Goal: Task Accomplishment & Management: Manage account settings

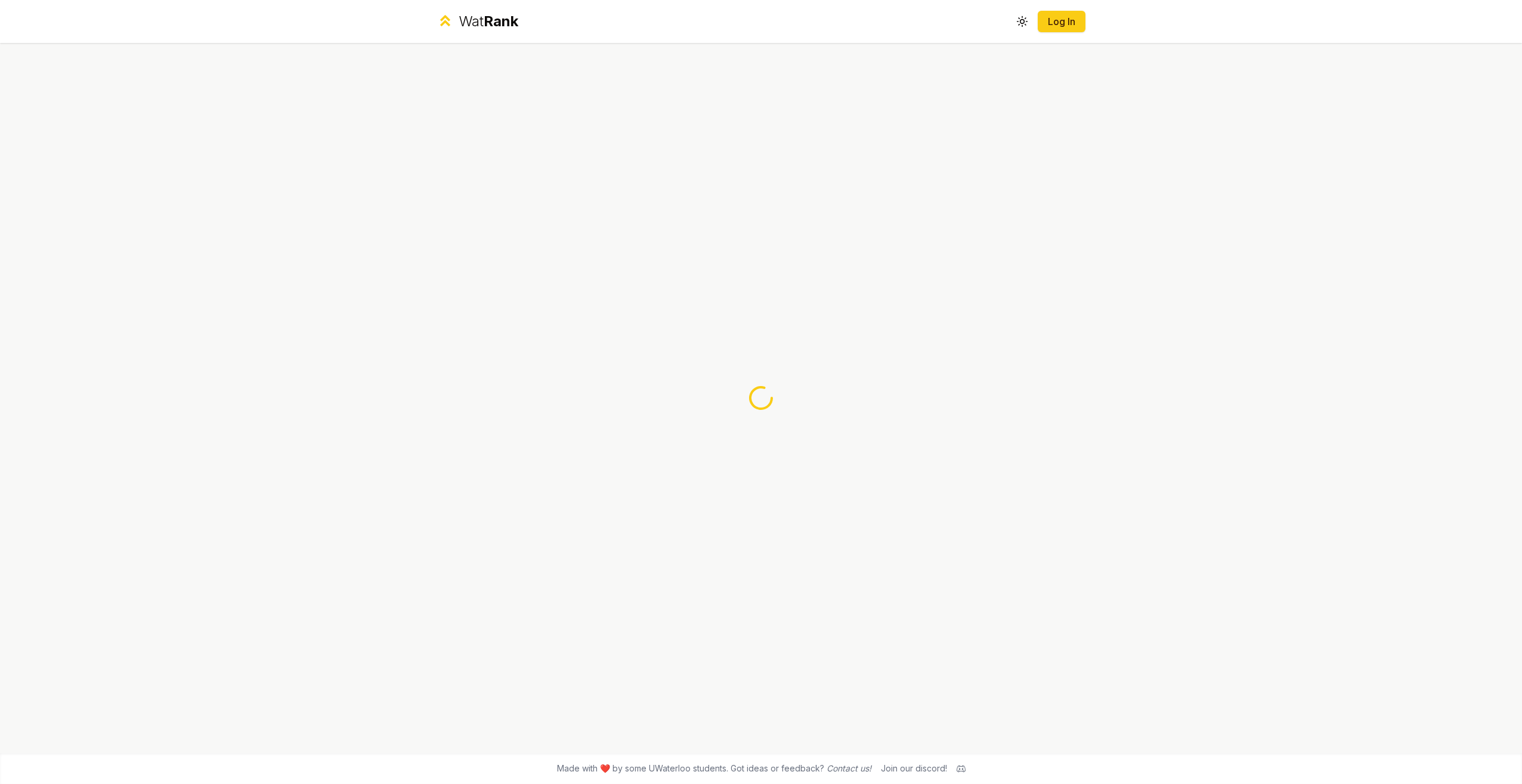
click at [1037, 32] on div "Wat Rank Toggle theme Log In" at bounding box center [761, 21] width 687 height 43
click at [1069, 28] on button "Log In" at bounding box center [1061, 21] width 48 height 21
click at [1061, 34] on div "Wat Rank Toggle theme Log In" at bounding box center [761, 21] width 687 height 43
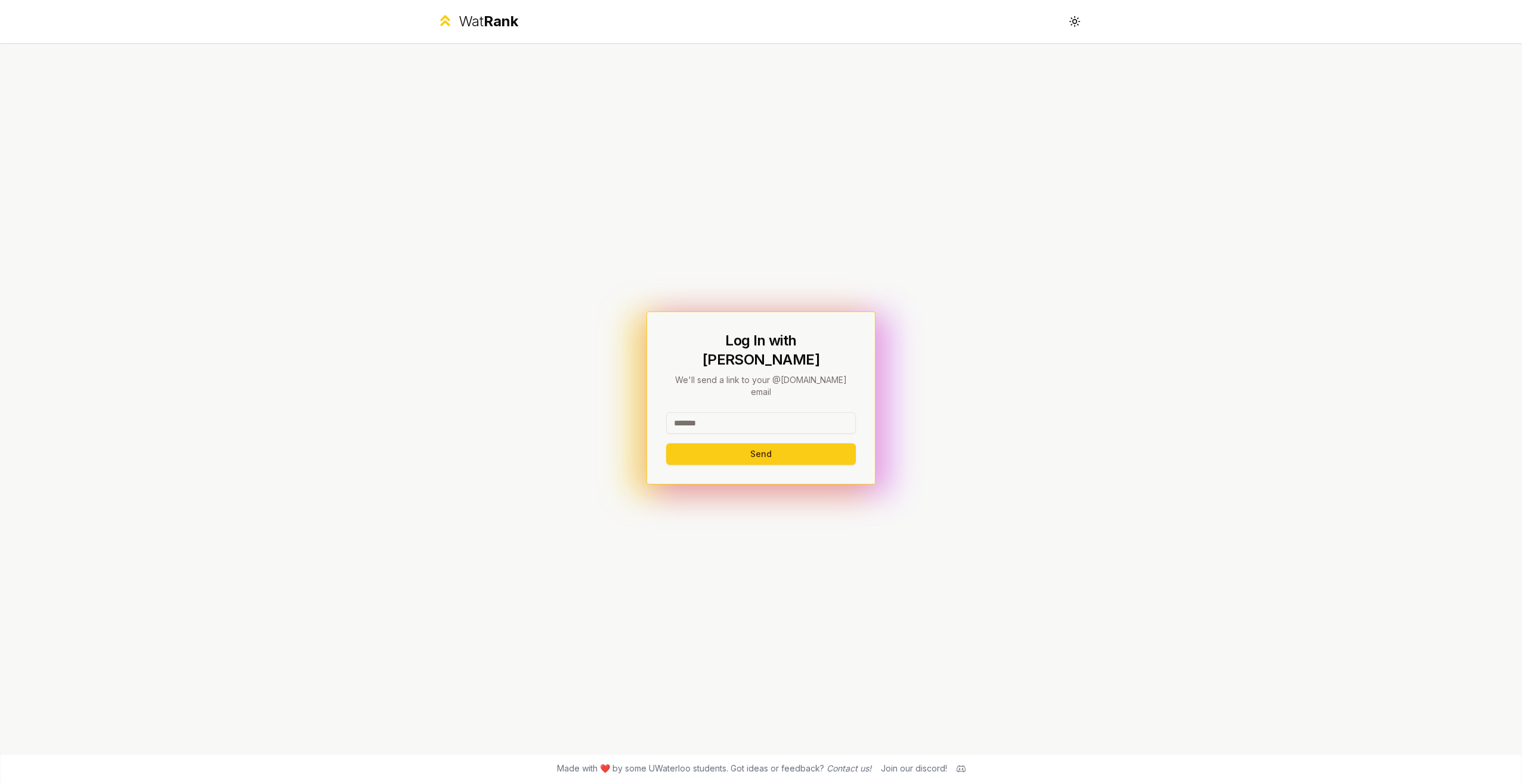
click at [803, 412] on input at bounding box center [761, 423] width 189 height 21
type input "******"
drag, startPoint x: 1020, startPoint y: 363, endPoint x: 1011, endPoint y: 370, distance: 11.4
click at [1011, 370] on div "Log In with WatIAM We'll send a link to your @[DOMAIN_NAME] email ****** Send" at bounding box center [761, 398] width 687 height 710
click at [763, 446] on button "Send" at bounding box center [761, 454] width 189 height 21
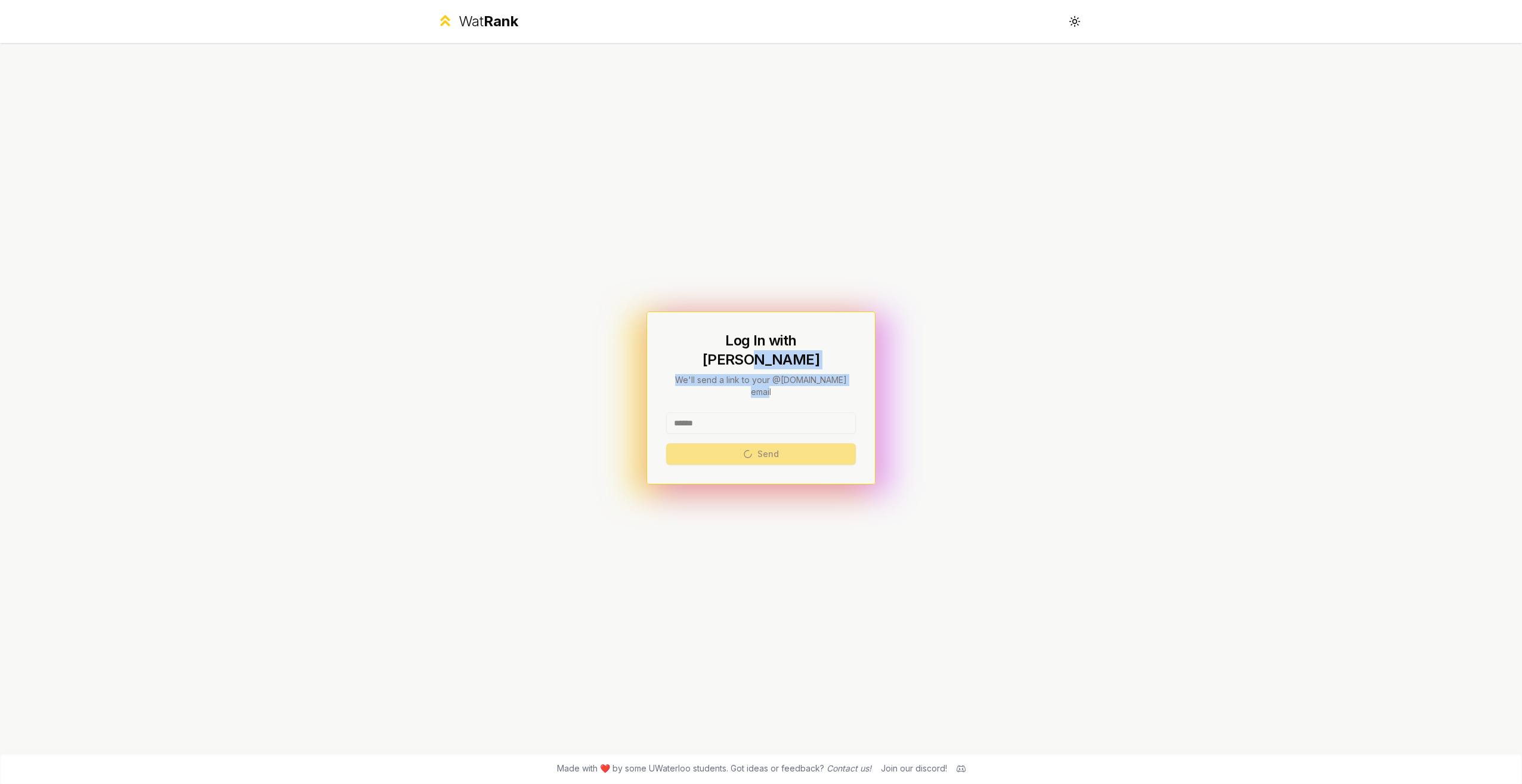
click at [763, 446] on div "****** Send" at bounding box center [761, 438] width 189 height 53
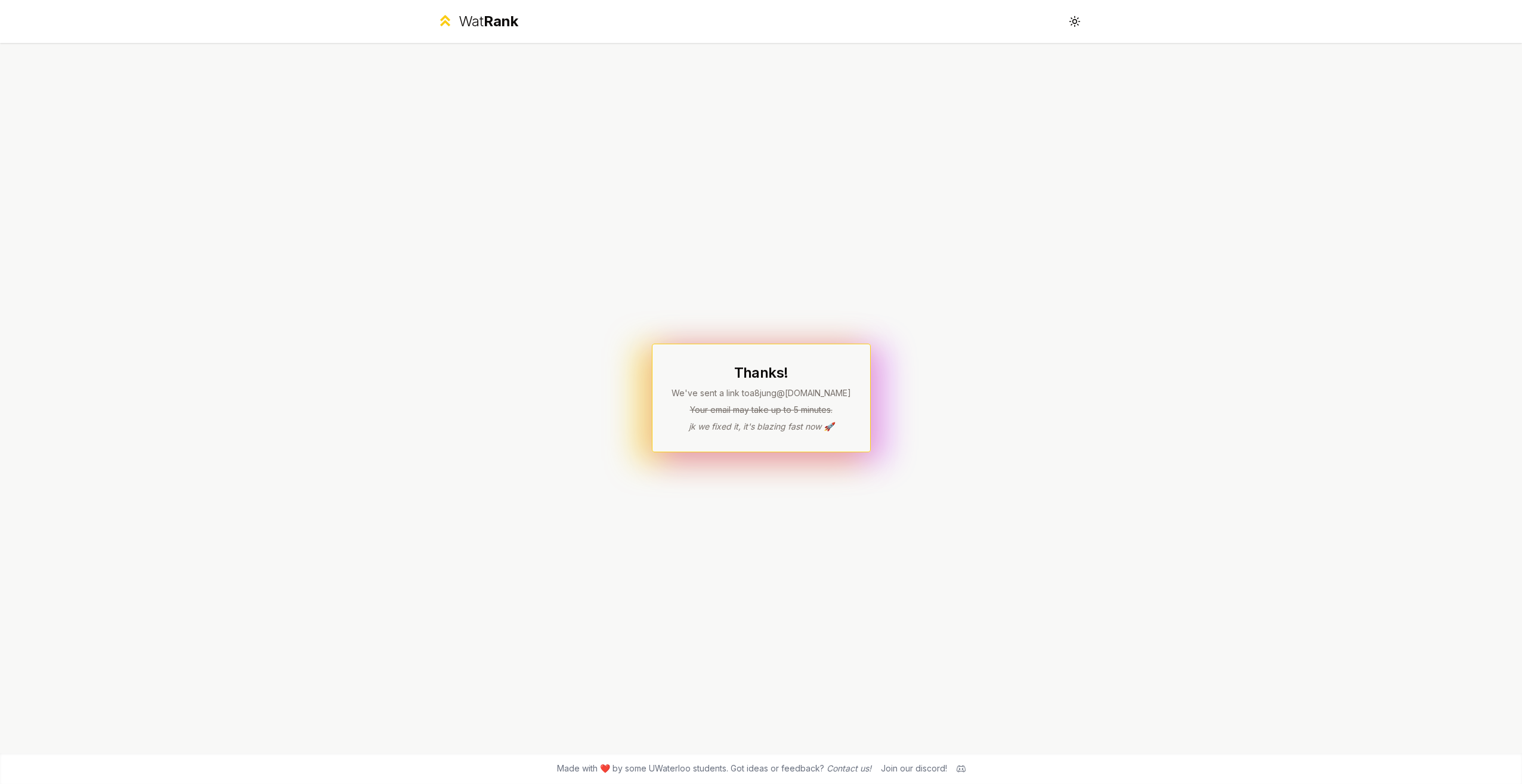
click at [963, 612] on div "Thanks! We've sent a link to a8jung @[DOMAIN_NAME] Your email may take up to 5 …" at bounding box center [761, 398] width 687 height 710
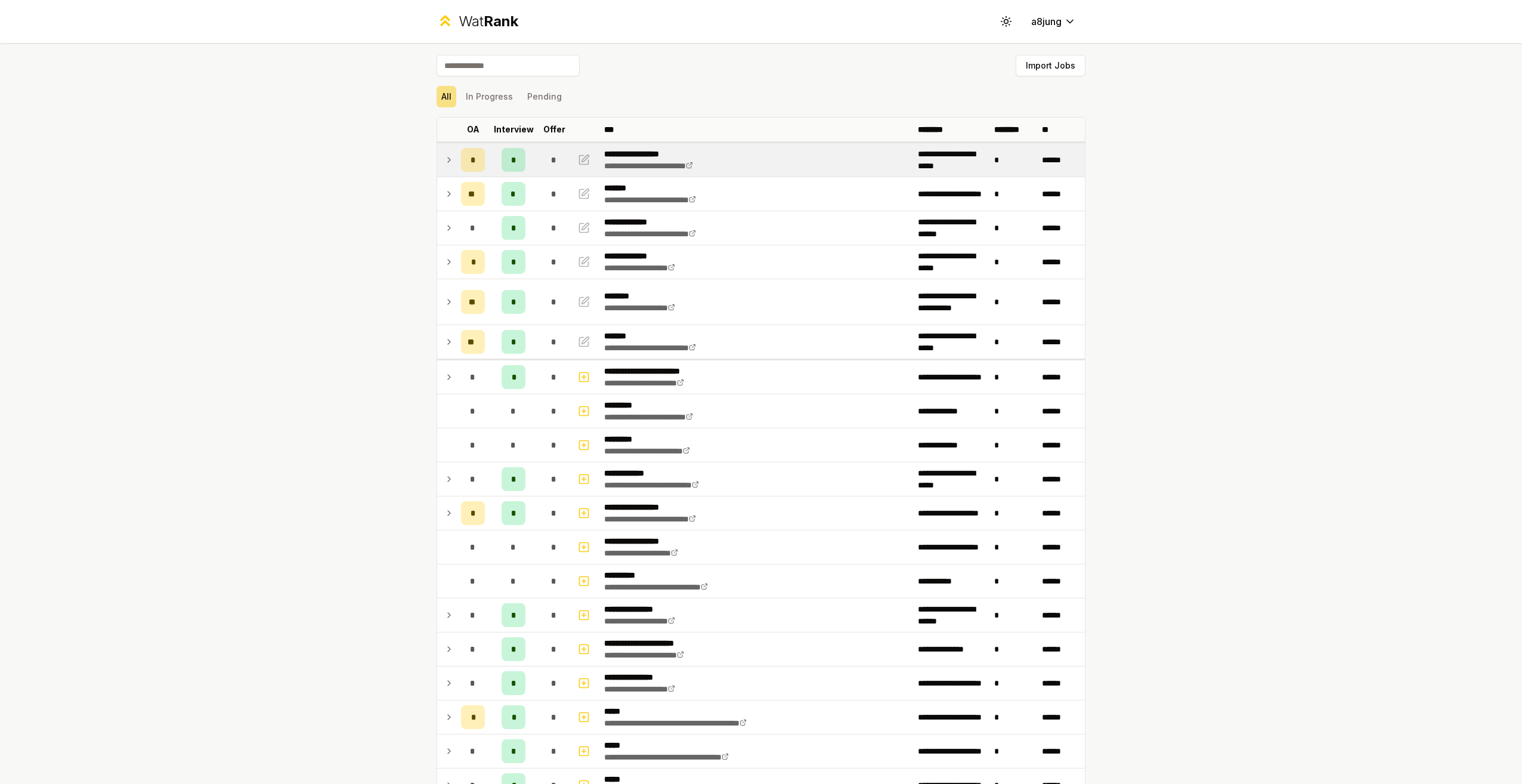
click at [439, 164] on td at bounding box center [446, 160] width 19 height 33
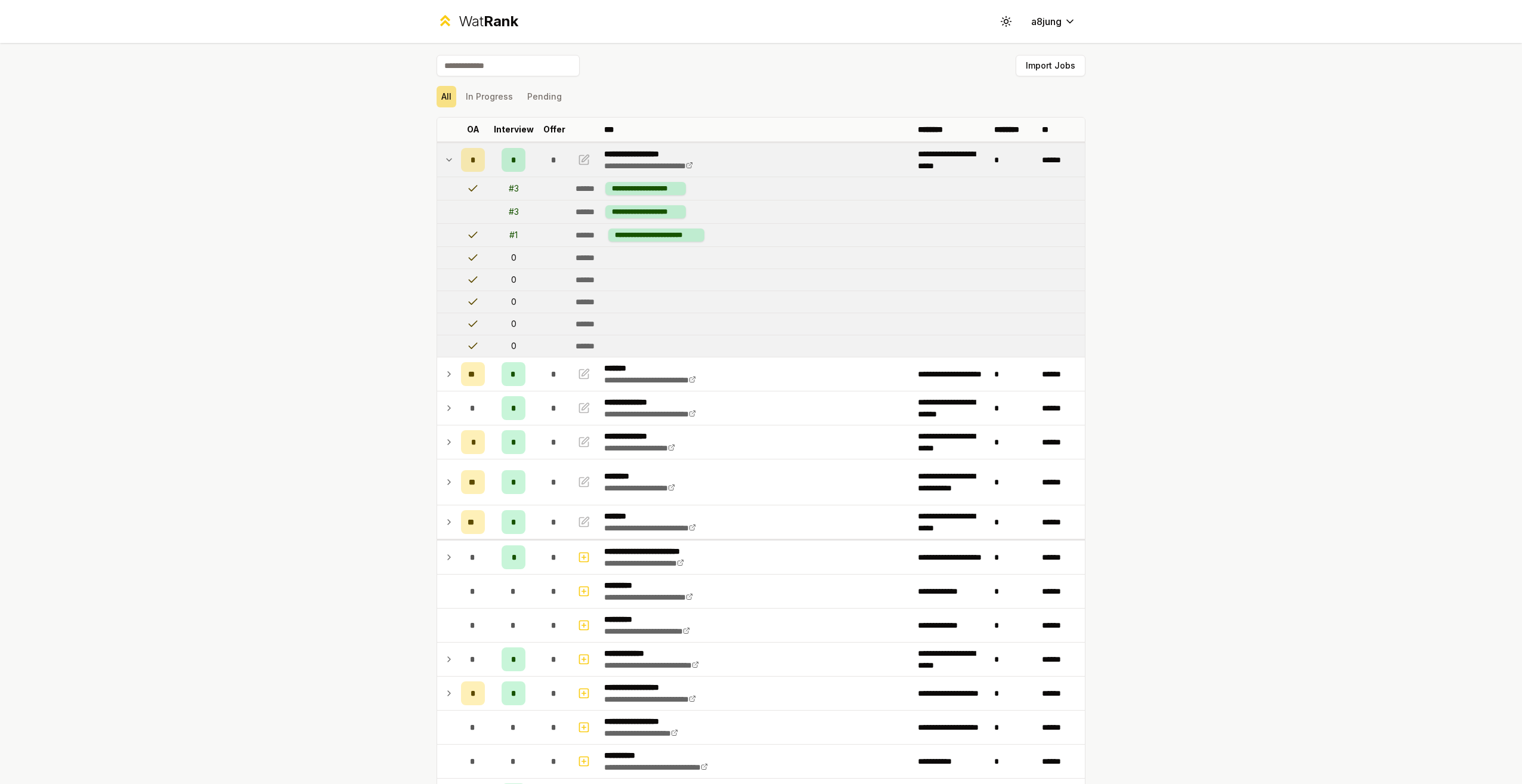
click at [439, 164] on td at bounding box center [446, 160] width 19 height 33
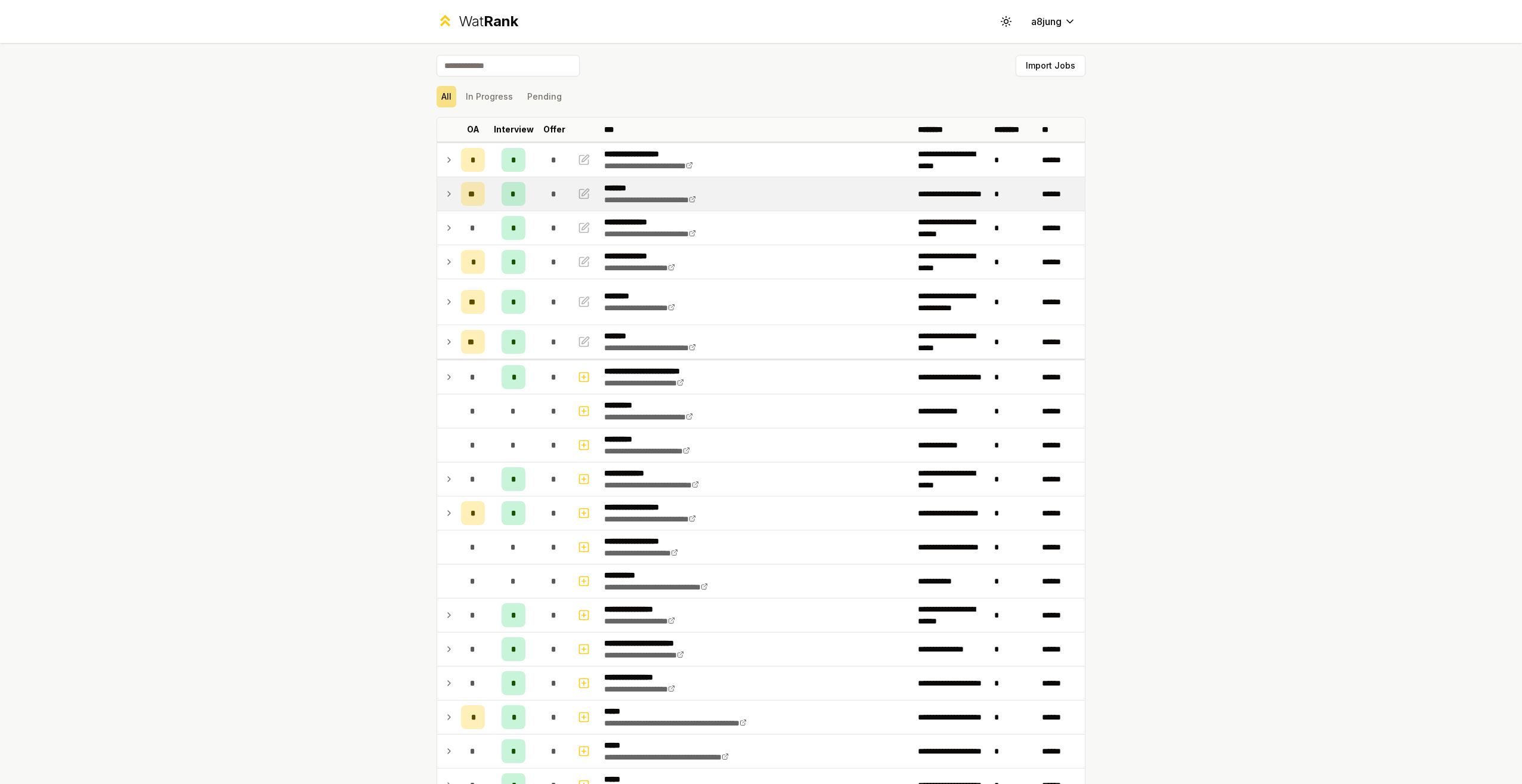
click at [444, 188] on icon at bounding box center [448, 194] width 9 height 14
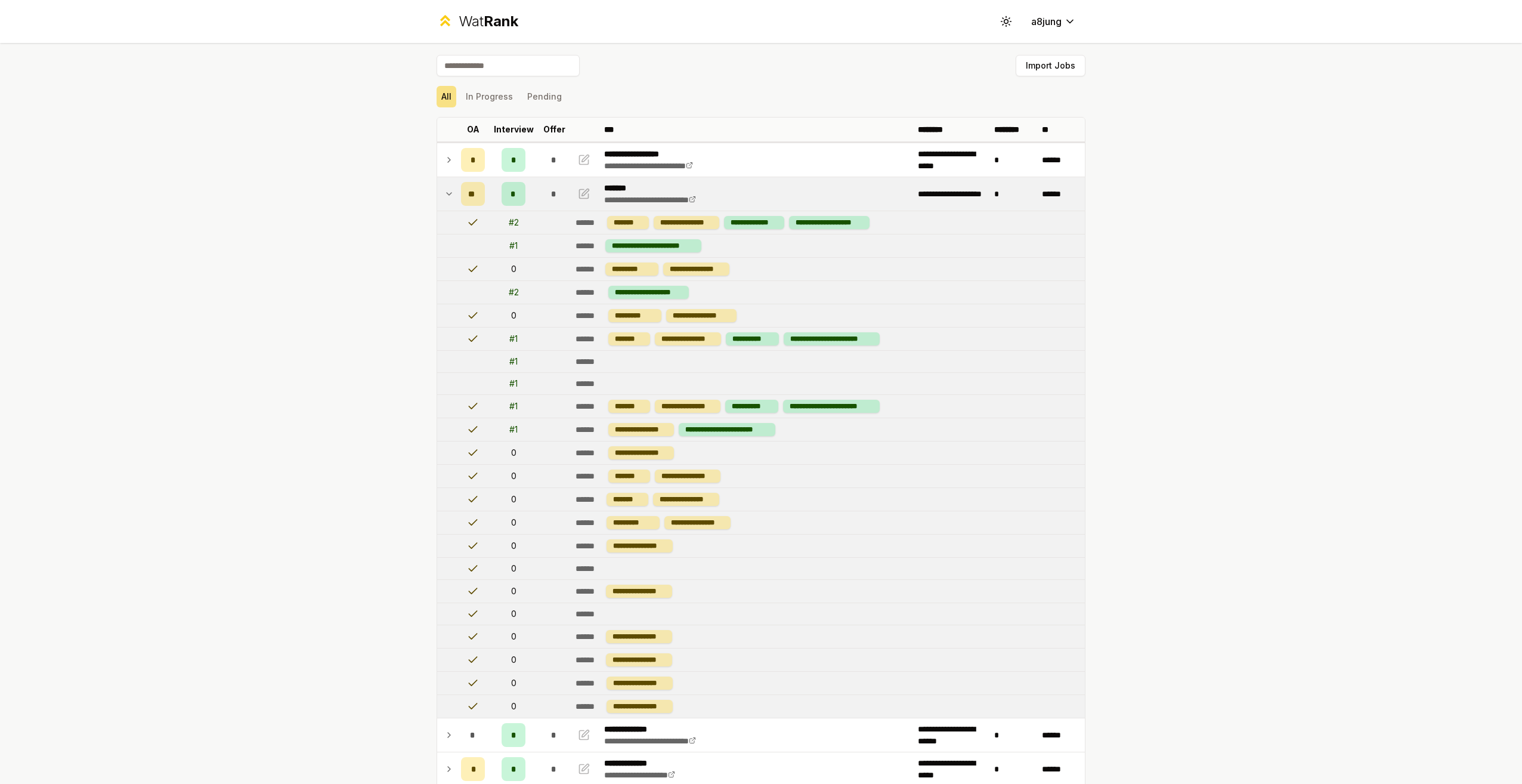
drag, startPoint x: 440, startPoint y: 188, endPoint x: 448, endPoint y: 185, distance: 8.5
click at [446, 186] on td at bounding box center [446, 194] width 19 height 33
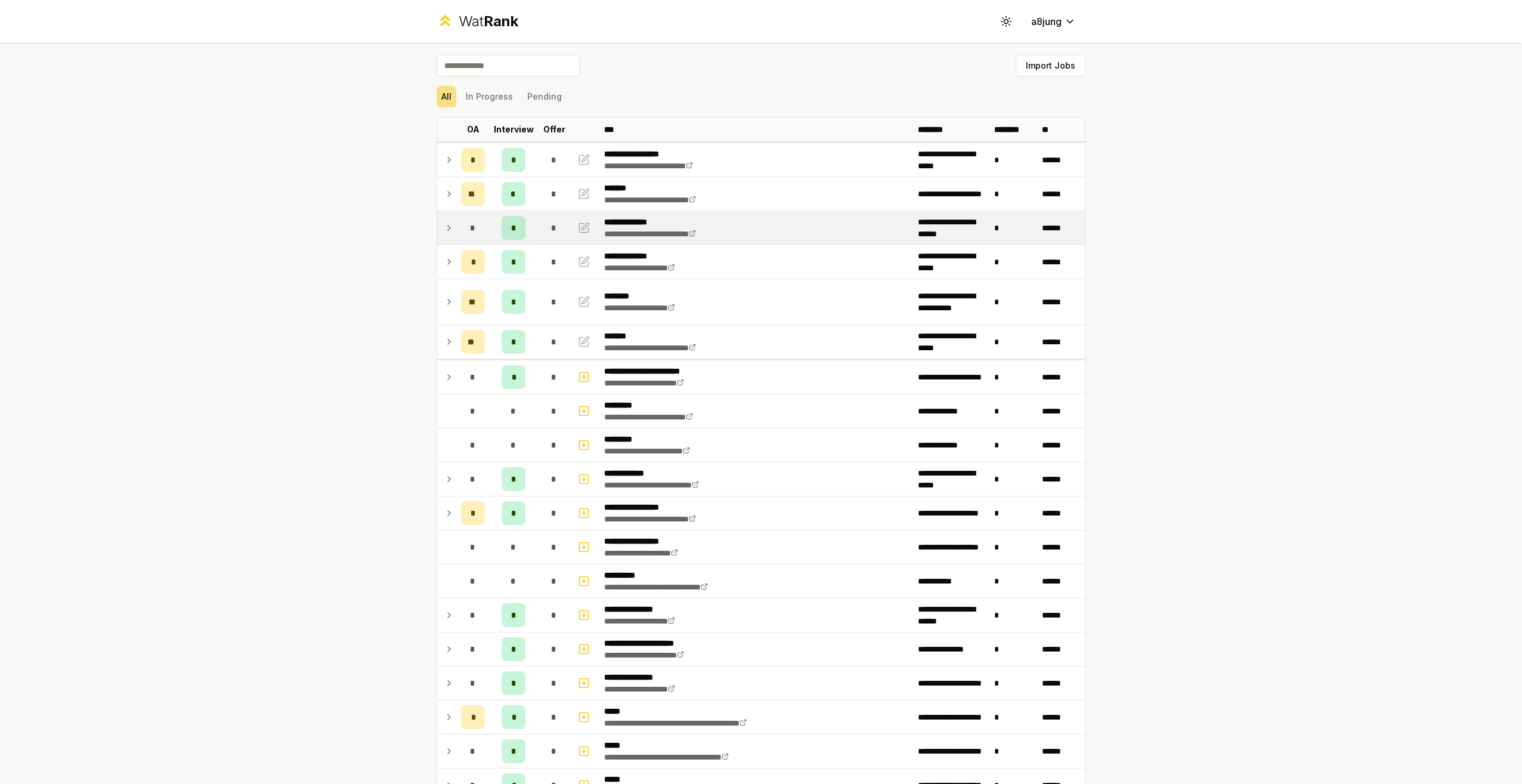
click at [456, 225] on td "*" at bounding box center [473, 228] width 33 height 33
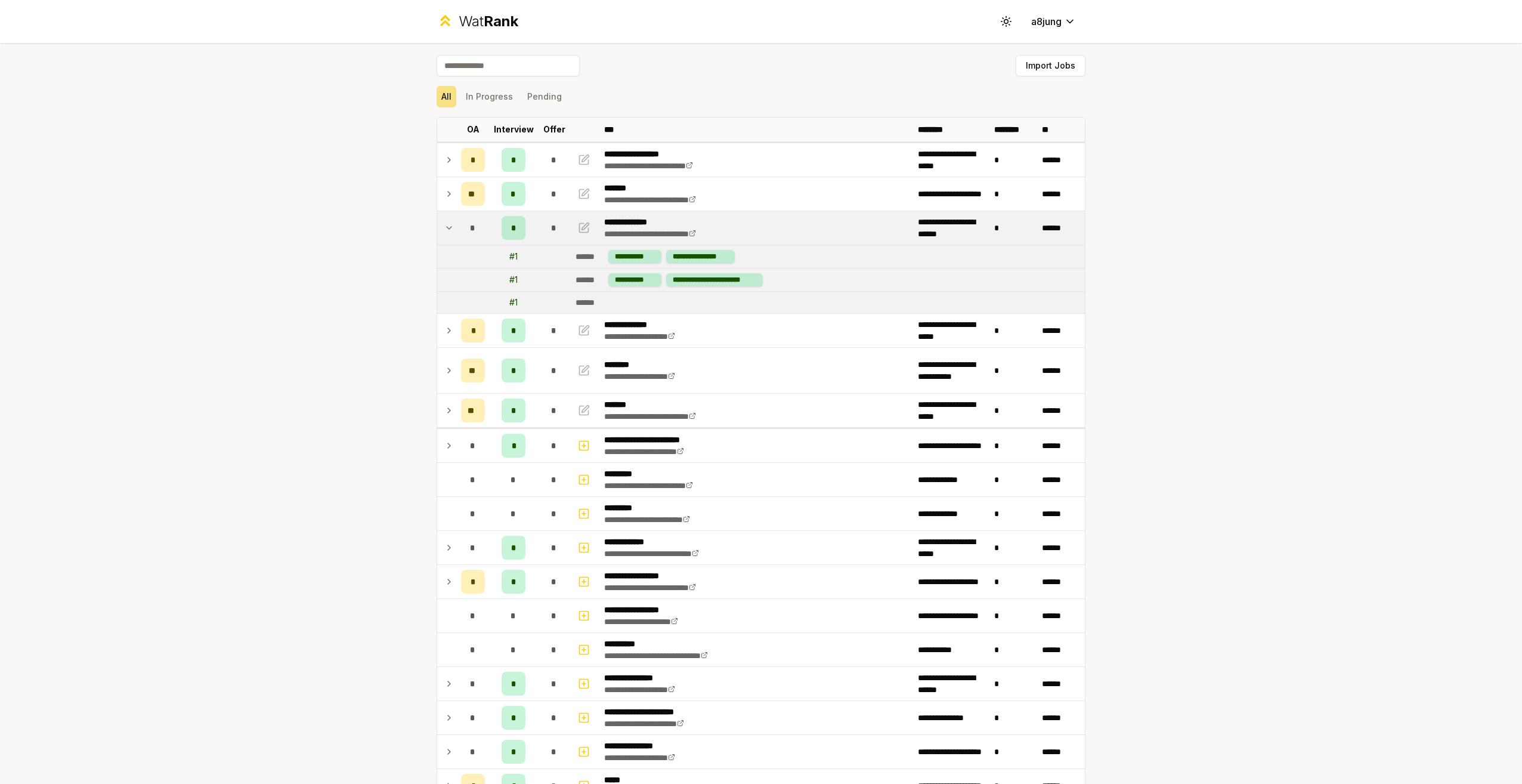
click at [449, 226] on icon at bounding box center [448, 228] width 9 height 14
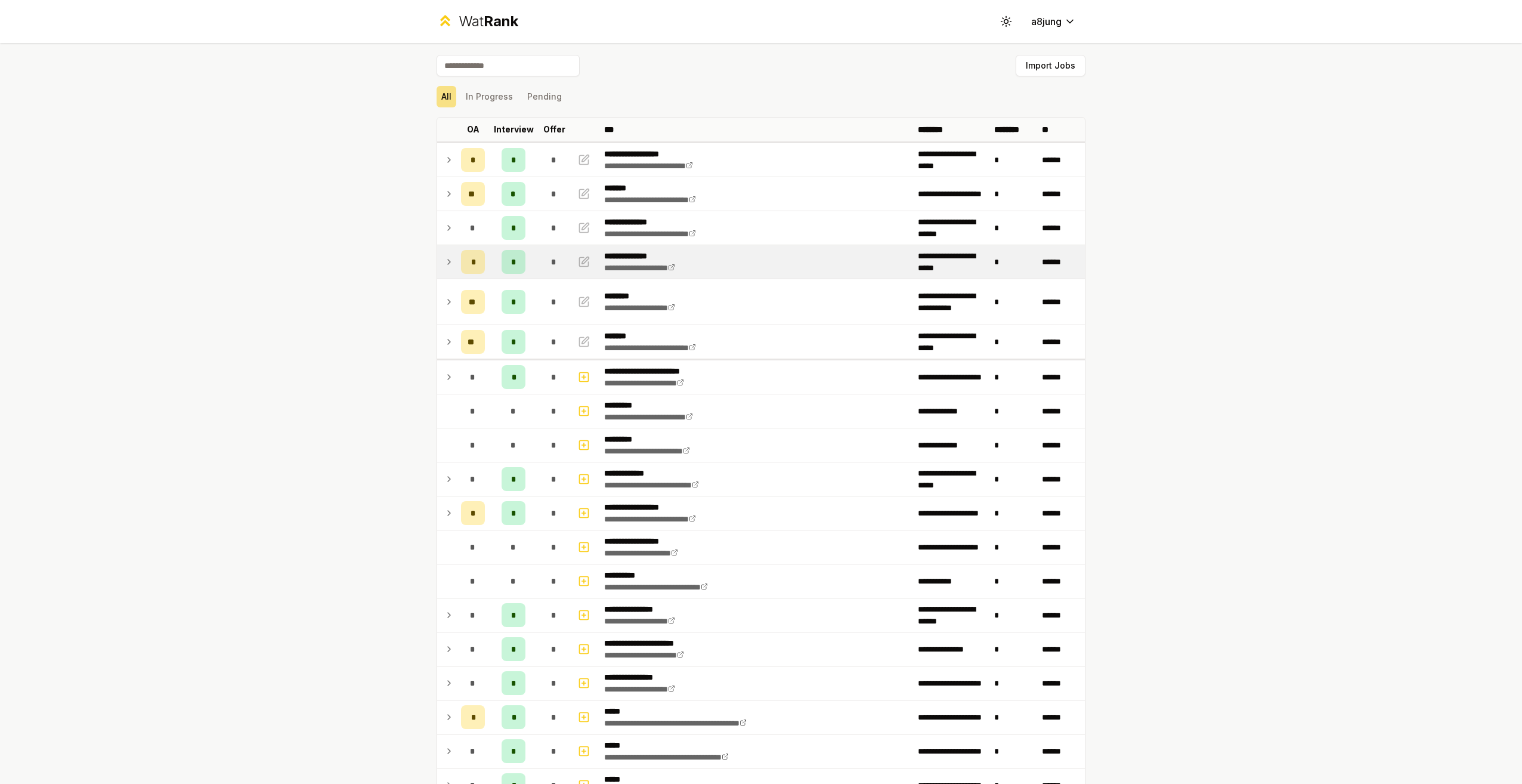
click at [461, 260] on div "*" at bounding box center [473, 262] width 24 height 24
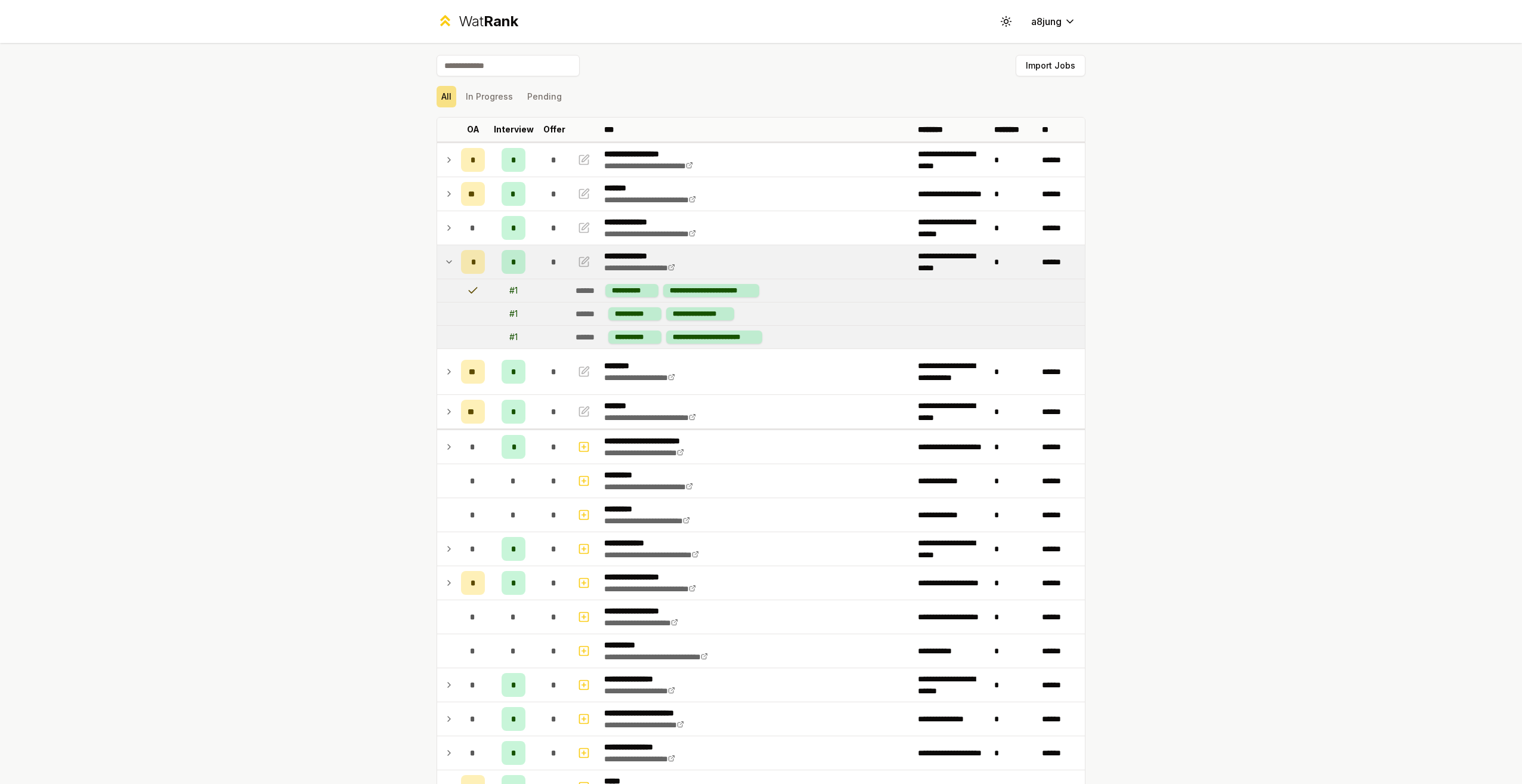
click at [444, 265] on icon at bounding box center [448, 262] width 9 height 14
